Goal: Contribute content

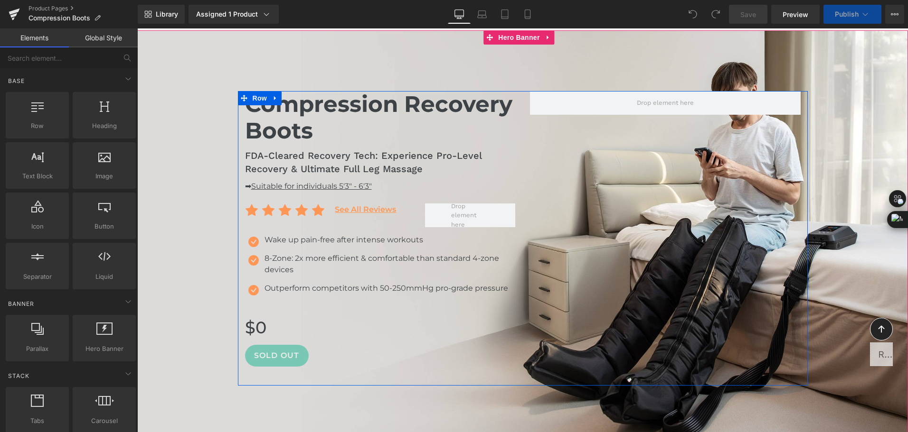
scroll to position [142, 0]
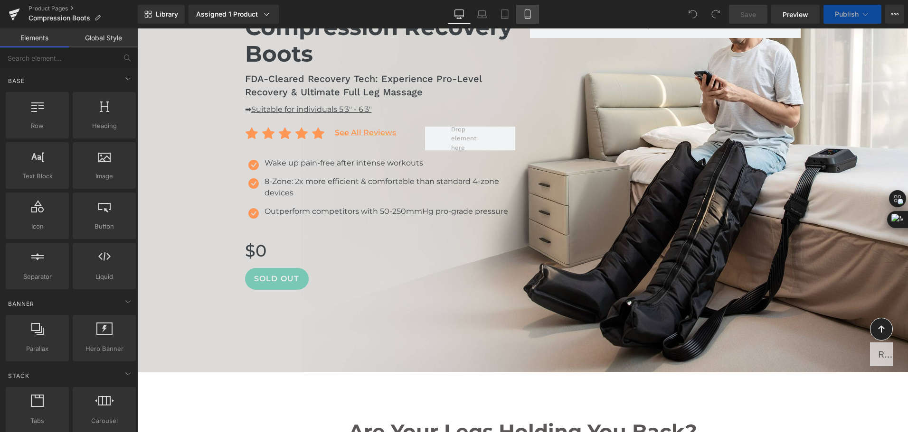
click at [530, 21] on link "Mobile" at bounding box center [527, 14] width 23 height 19
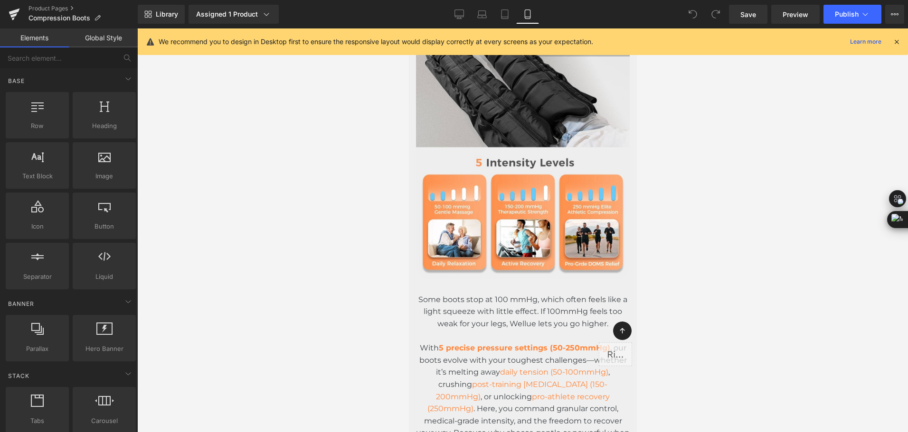
scroll to position [1329, 0]
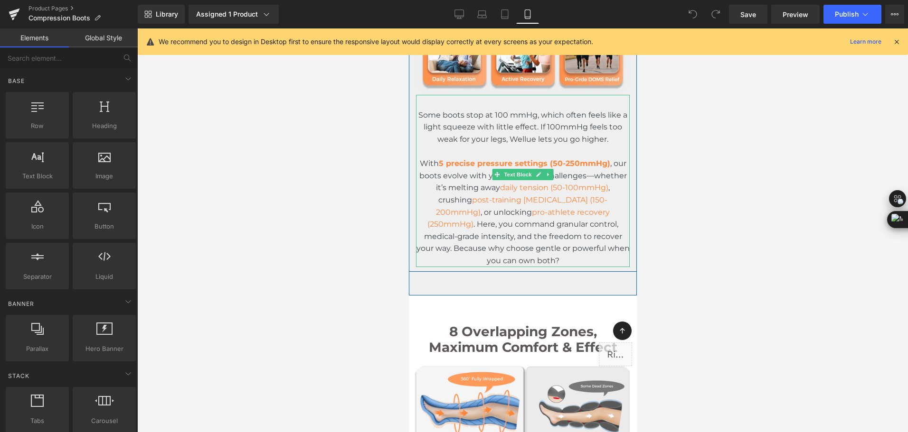
click at [440, 136] on span "Some boots stop at 100 mmHg, which often feels like a light squeeze with little…" at bounding box center [522, 127] width 209 height 33
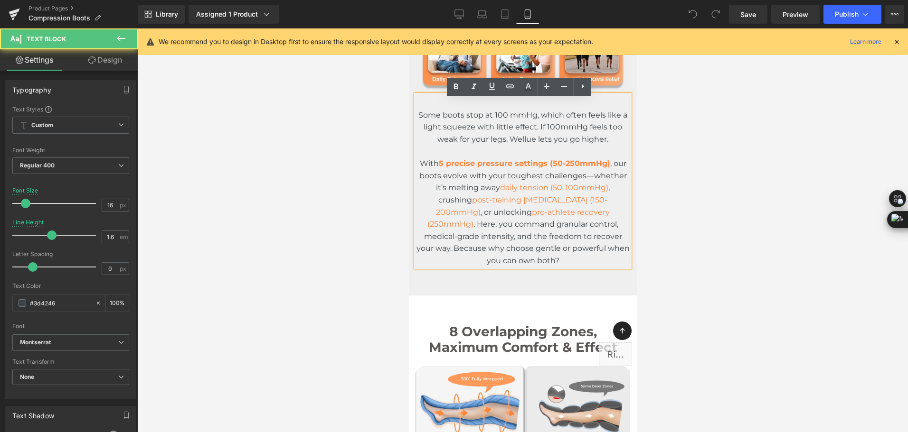
click at [432, 128] on span "Some boots stop at 100 mmHg, which often feels like a light squeeze with little…" at bounding box center [522, 127] width 209 height 33
drag, startPoint x: 414, startPoint y: 115, endPoint x: 610, endPoint y: 144, distance: 197.7
click at [610, 144] on div "Some boots stop at 100 mmHg, which often feels like a light squeeze with little…" at bounding box center [522, 127] width 214 height 37
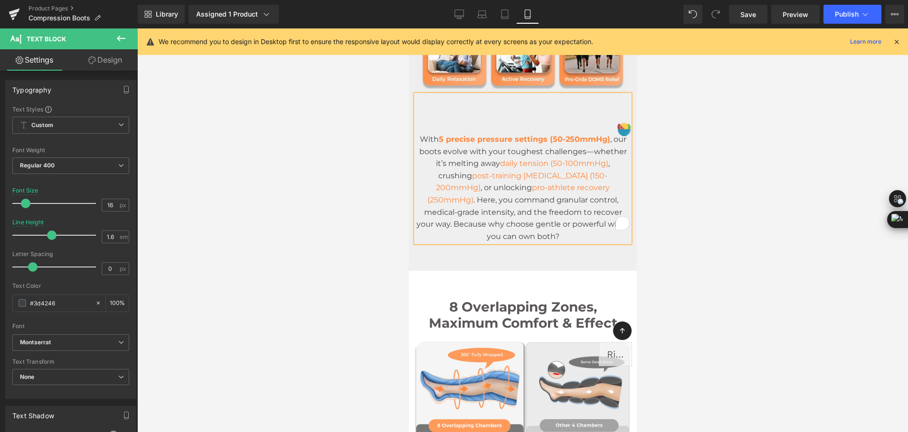
click at [419, 141] on span "With" at bounding box center [428, 139] width 19 height 9
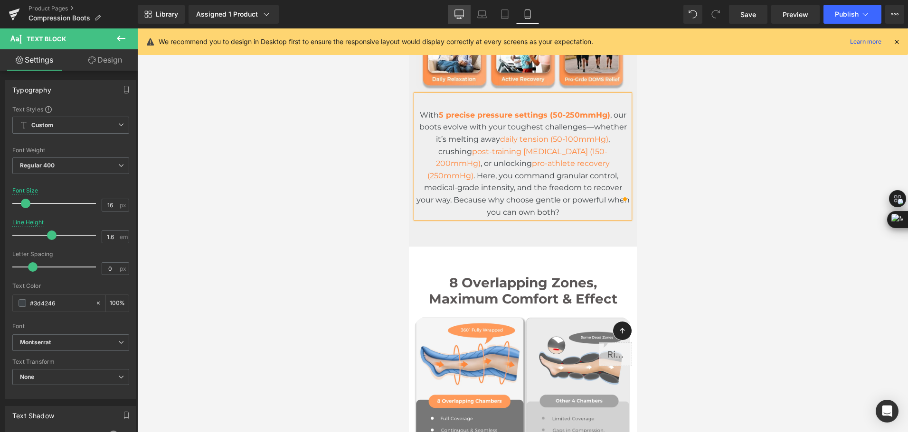
click at [461, 18] on icon at bounding box center [458, 13] width 9 height 9
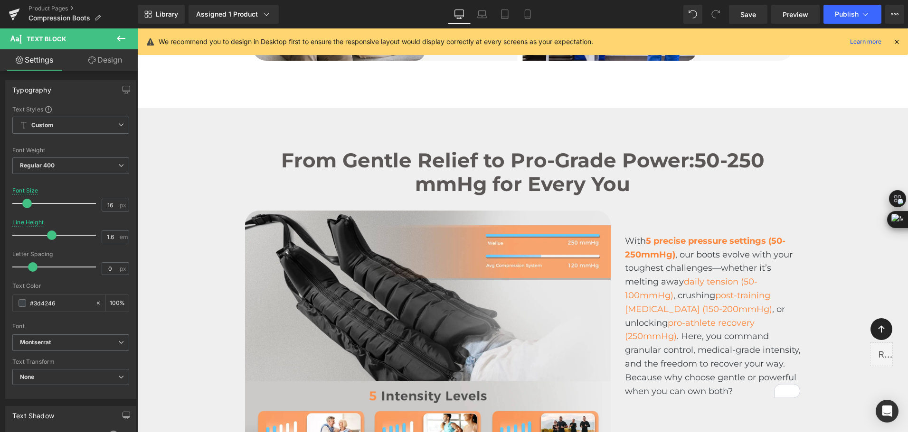
scroll to position [1105, 0]
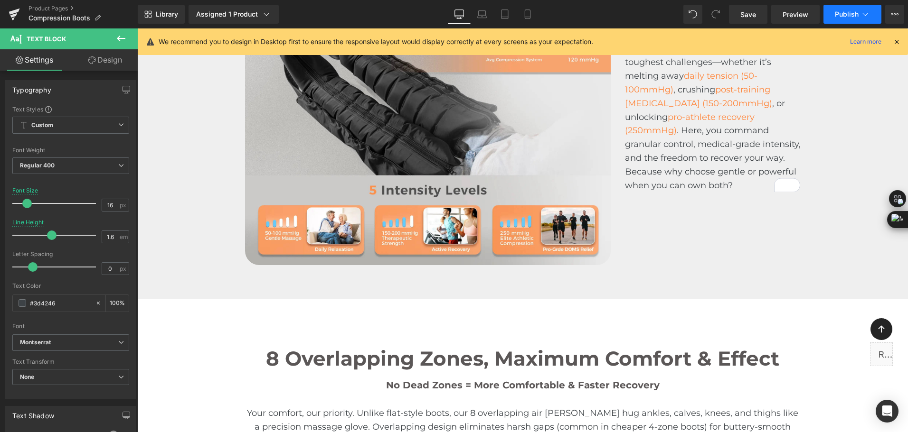
click at [836, 17] on span "Publish" at bounding box center [847, 14] width 24 height 8
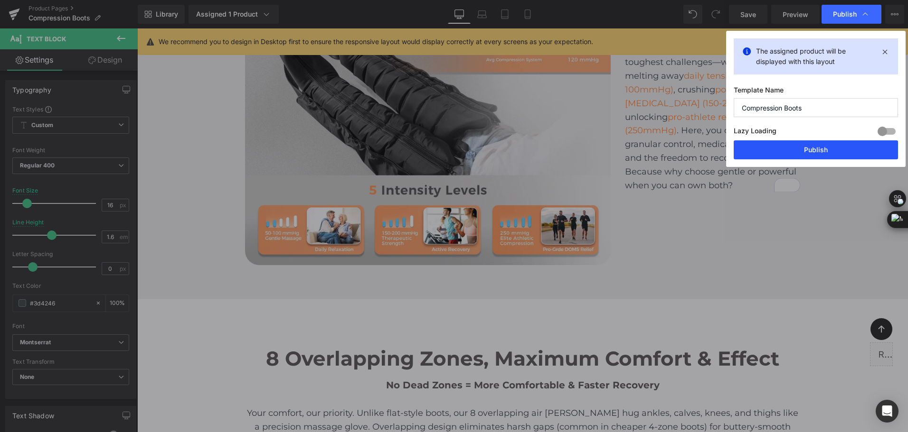
drag, startPoint x: 814, startPoint y: 150, endPoint x: 136, endPoint y: 282, distance: 691.1
click at [814, 150] on button "Publish" at bounding box center [815, 150] width 164 height 19
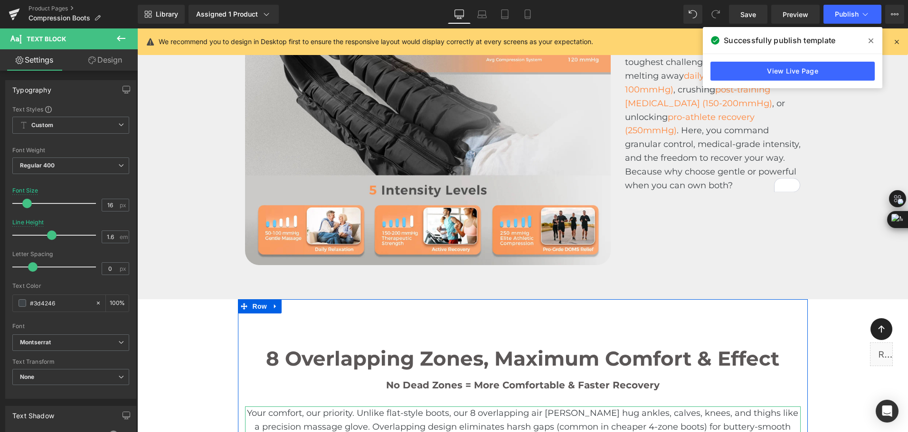
click at [348, 418] on span "Your comfort, our priority. Unlike flat-style boots, our 8 overlapping air cham…" at bounding box center [523, 427] width 552 height 38
